Goal: Task Accomplishment & Management: Manage account settings

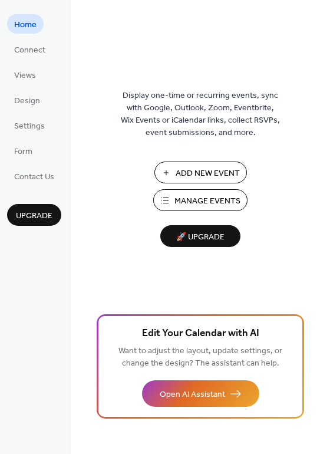
click at [178, 199] on span "Manage Events" at bounding box center [208, 201] width 66 height 12
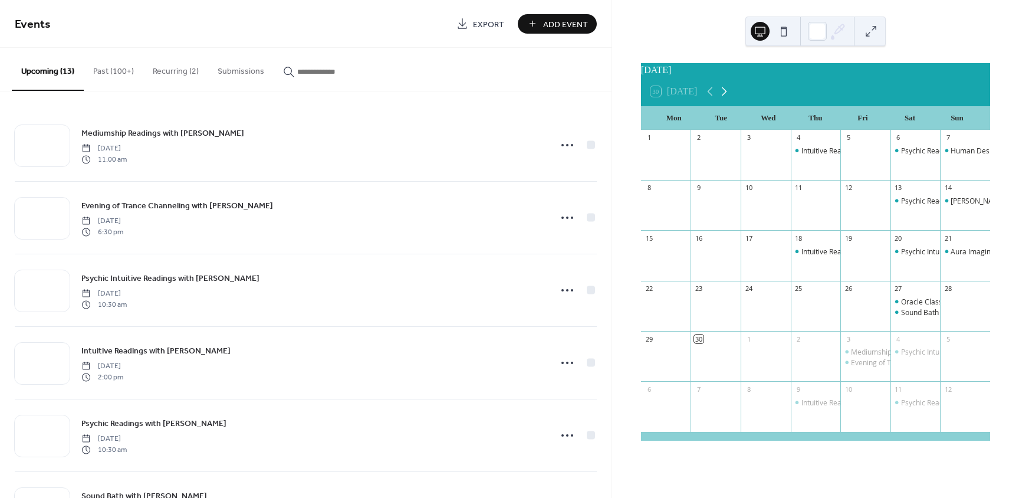
click at [727, 96] on icon at bounding box center [724, 91] width 5 height 9
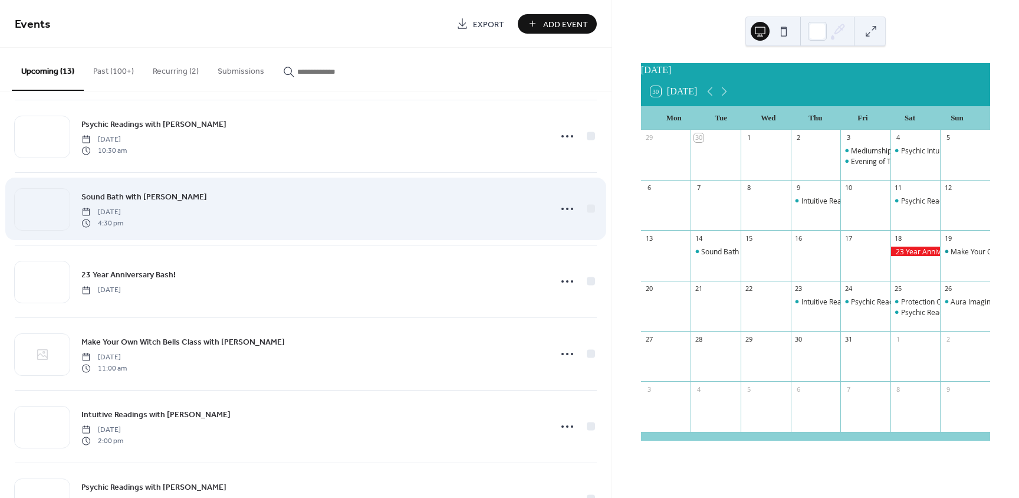
scroll to position [354, 0]
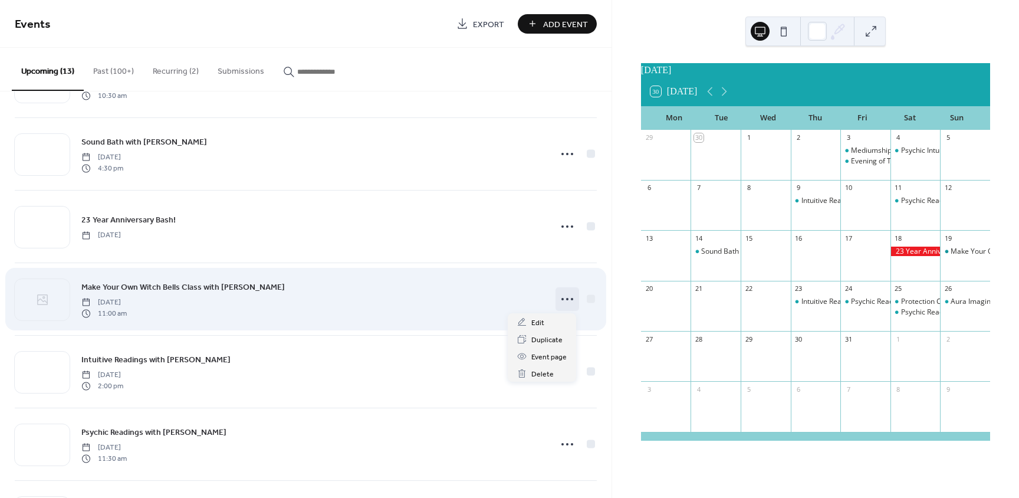
click at [564, 298] on icon at bounding box center [567, 299] width 19 height 19
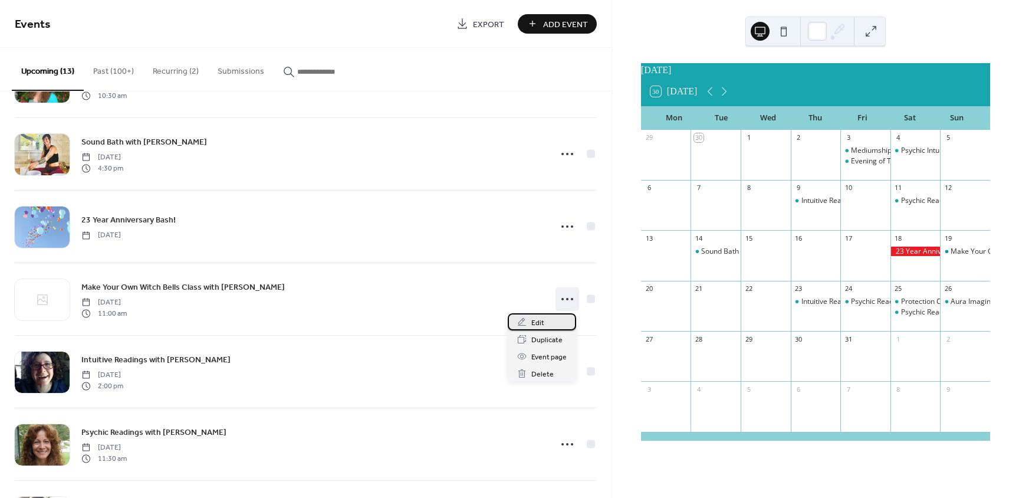
click at [535, 326] on span "Edit" at bounding box center [537, 323] width 13 height 12
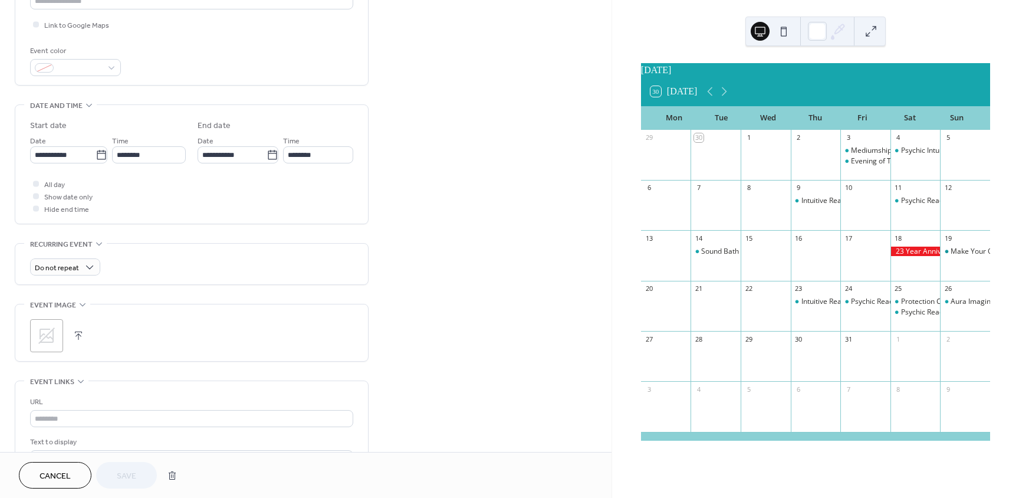
scroll to position [295, 0]
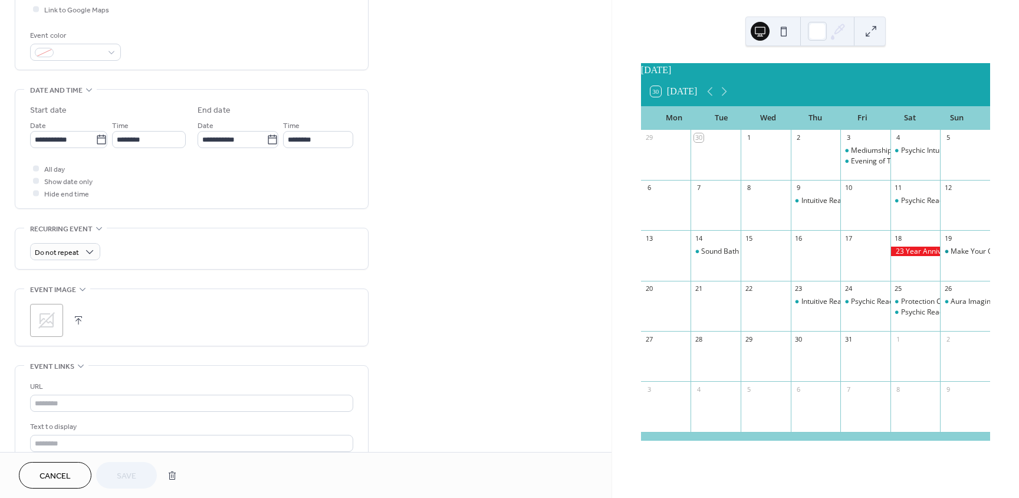
click at [57, 315] on div ";" at bounding box center [46, 320] width 33 height 33
click at [122, 470] on span "Save" at bounding box center [126, 476] width 19 height 12
